Goal: Entertainment & Leisure: Consume media (video, audio)

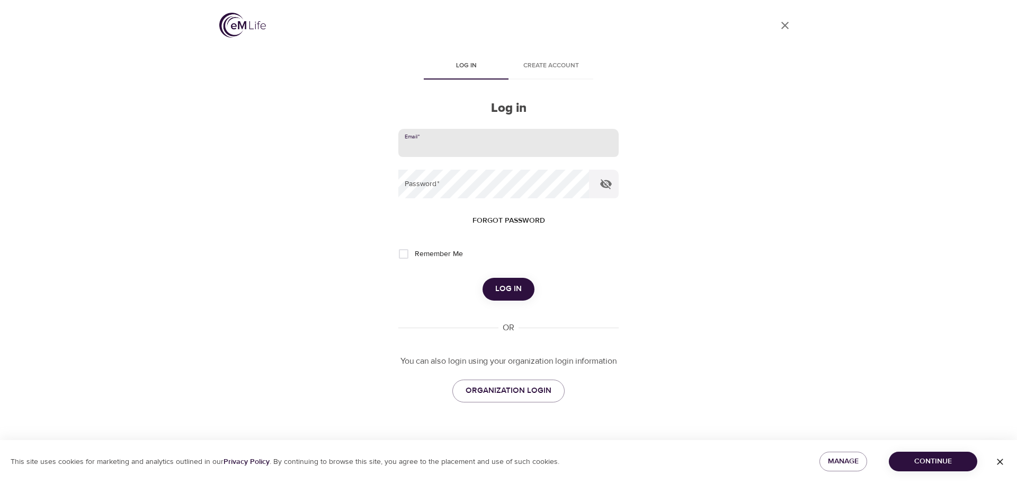
click at [420, 147] on input "email" at bounding box center [508, 143] width 220 height 29
type input "[PERSON_NAME][EMAIL_ADDRESS][PERSON_NAME][DOMAIN_NAME]"
click at [483, 278] on button "Log in" at bounding box center [509, 289] width 52 height 22
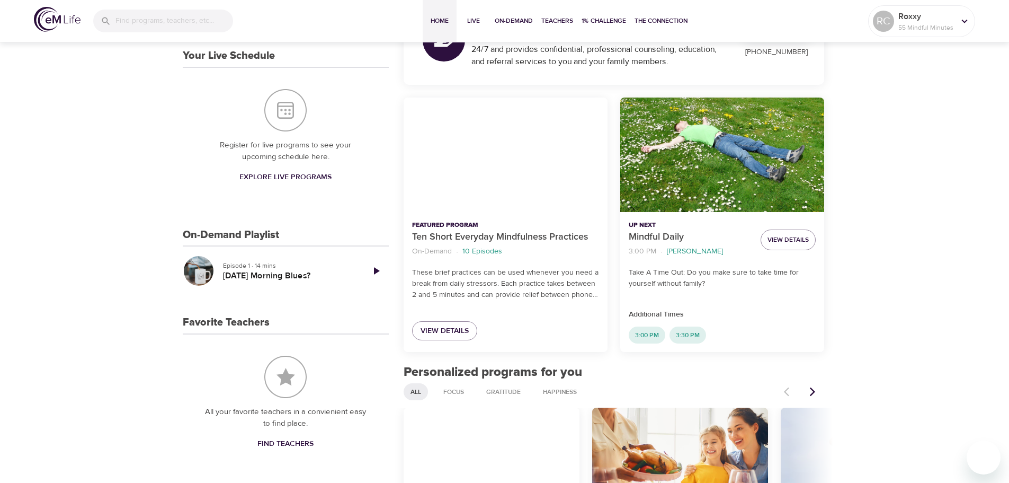
scroll to position [212, 0]
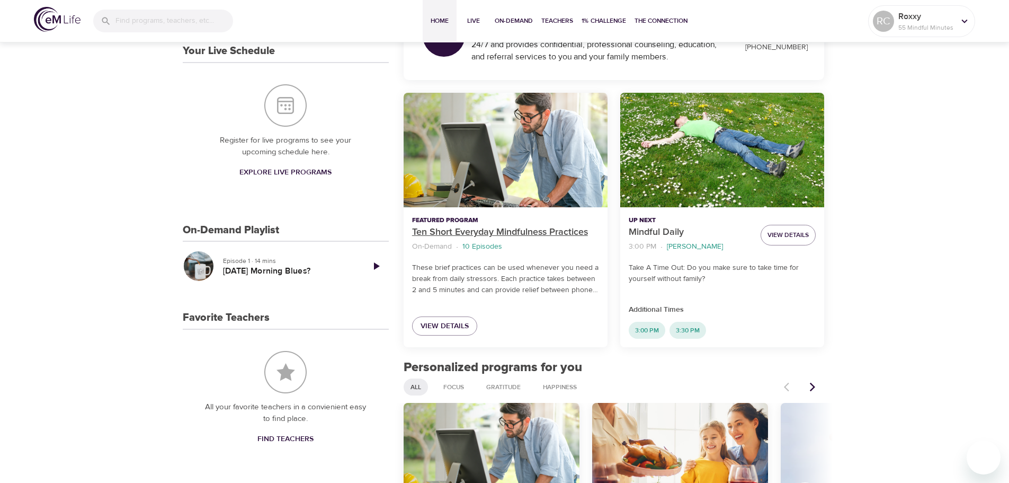
click at [466, 235] on p "Ten Short Everyday Mindfulness Practices" at bounding box center [505, 232] width 187 height 14
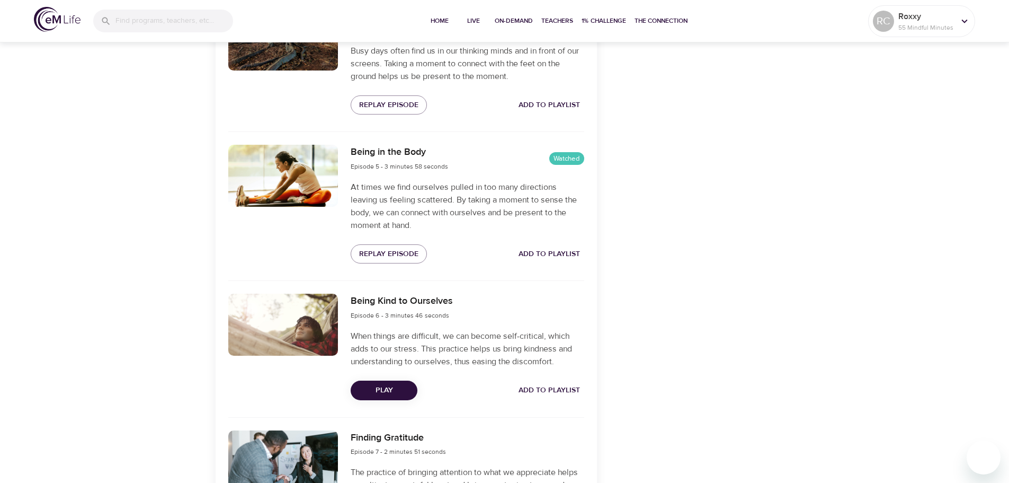
scroll to position [901, 0]
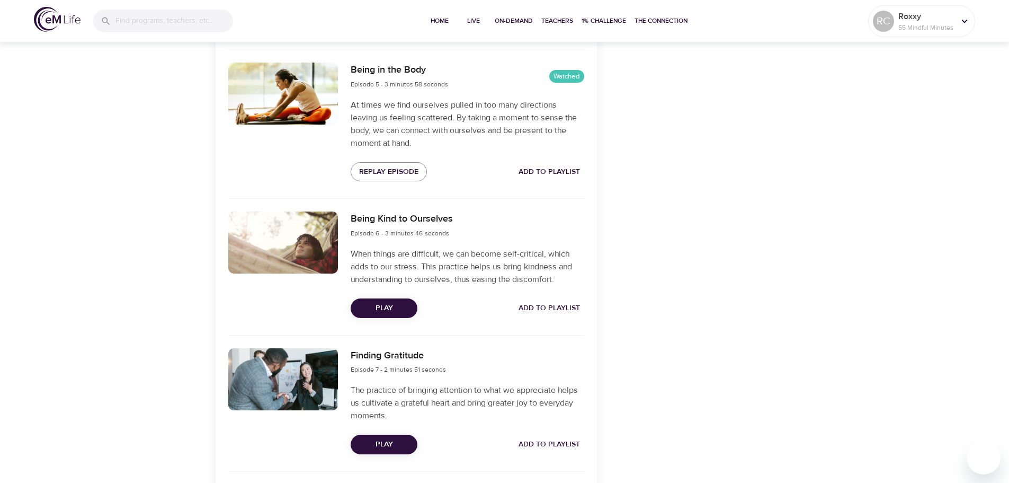
click at [357, 312] on button "Play" at bounding box center [384, 308] width 67 height 20
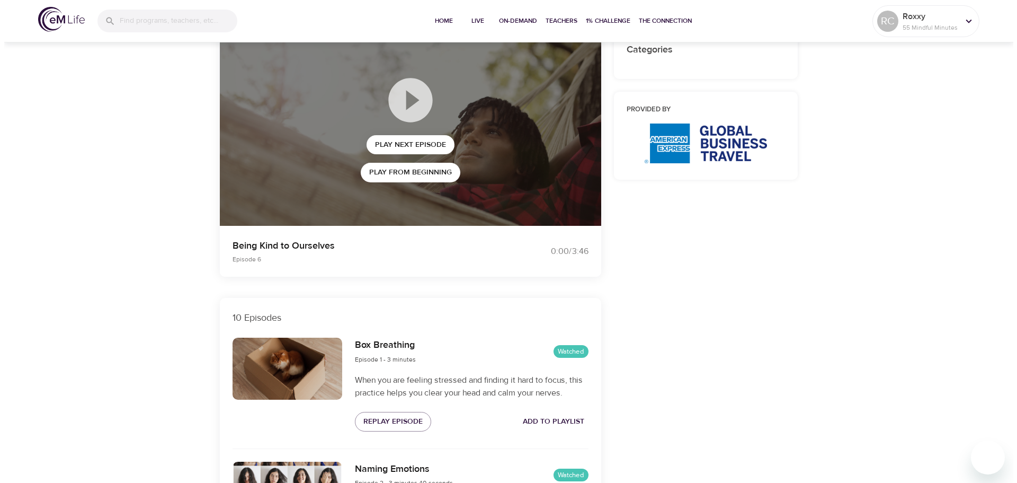
scroll to position [0, 0]
